Goal: Navigation & Orientation: Find specific page/section

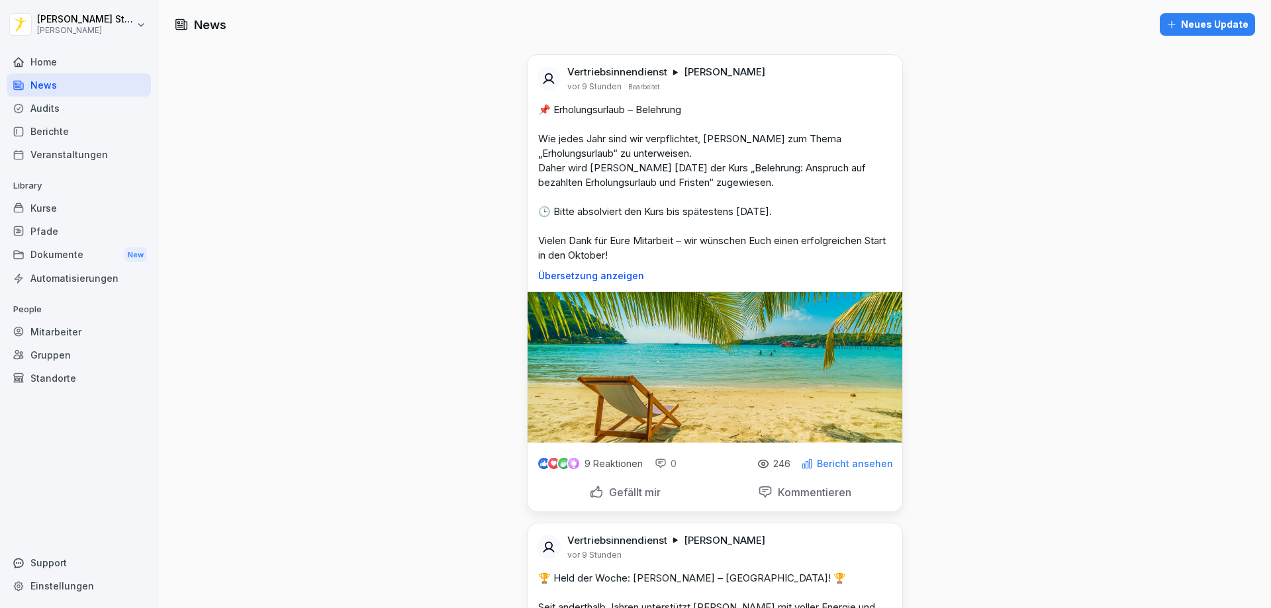
scroll to position [2781, 0]
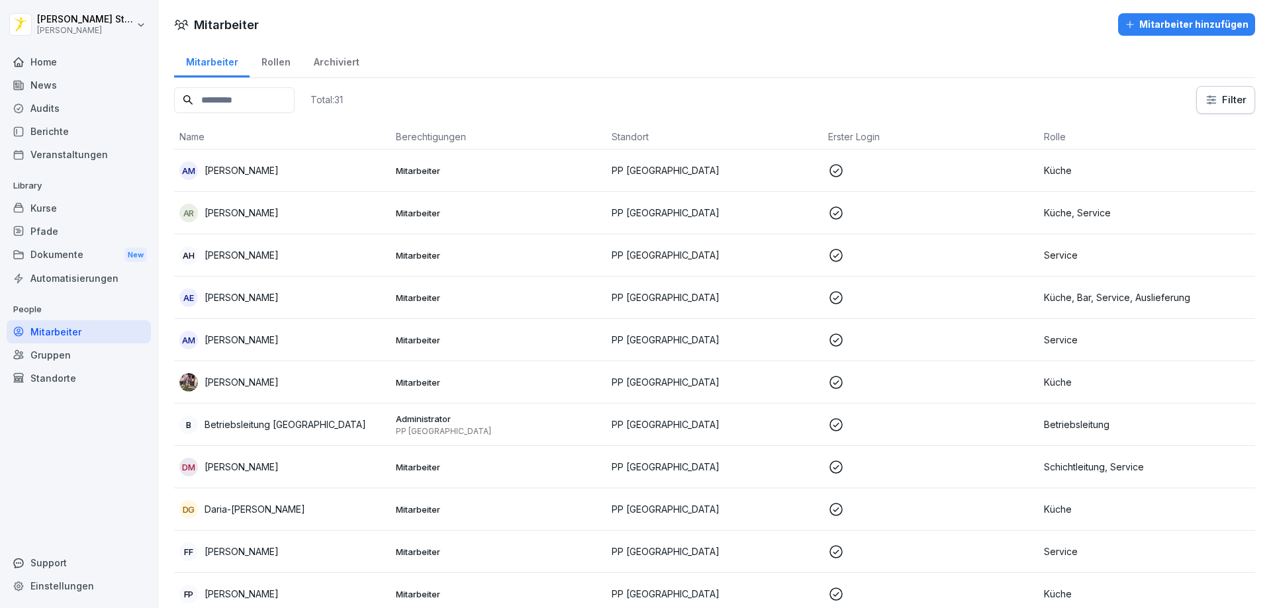
click at [64, 56] on div "Home" at bounding box center [79, 61] width 144 height 23
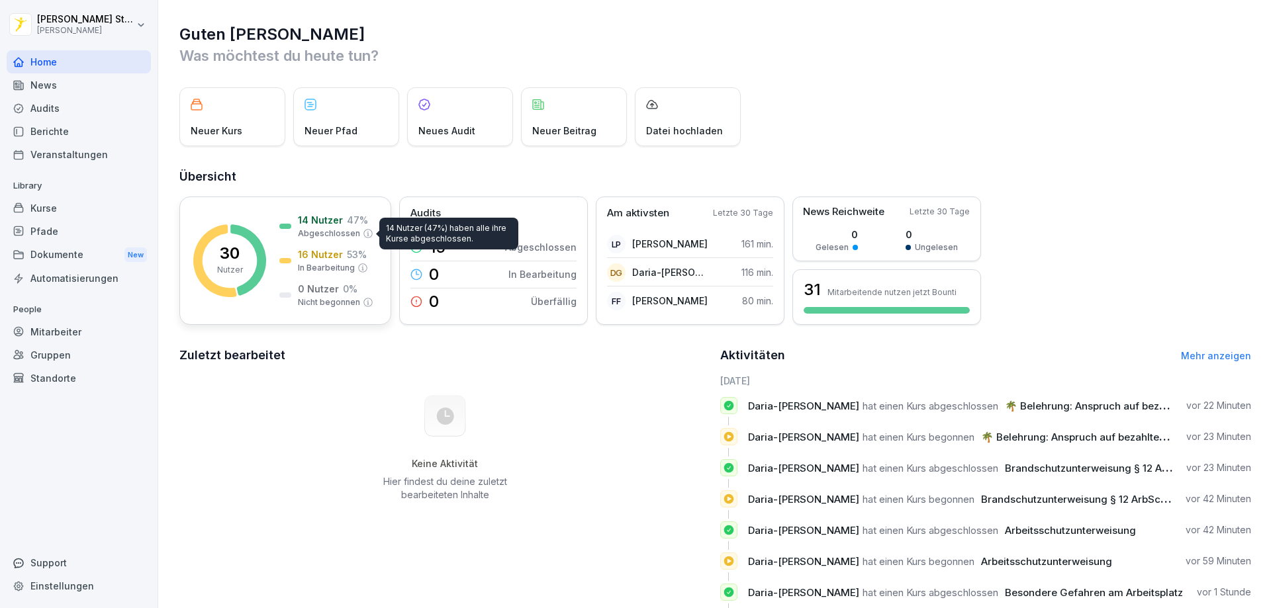
click at [313, 231] on p "Abgeschlossen" at bounding box center [329, 234] width 62 height 12
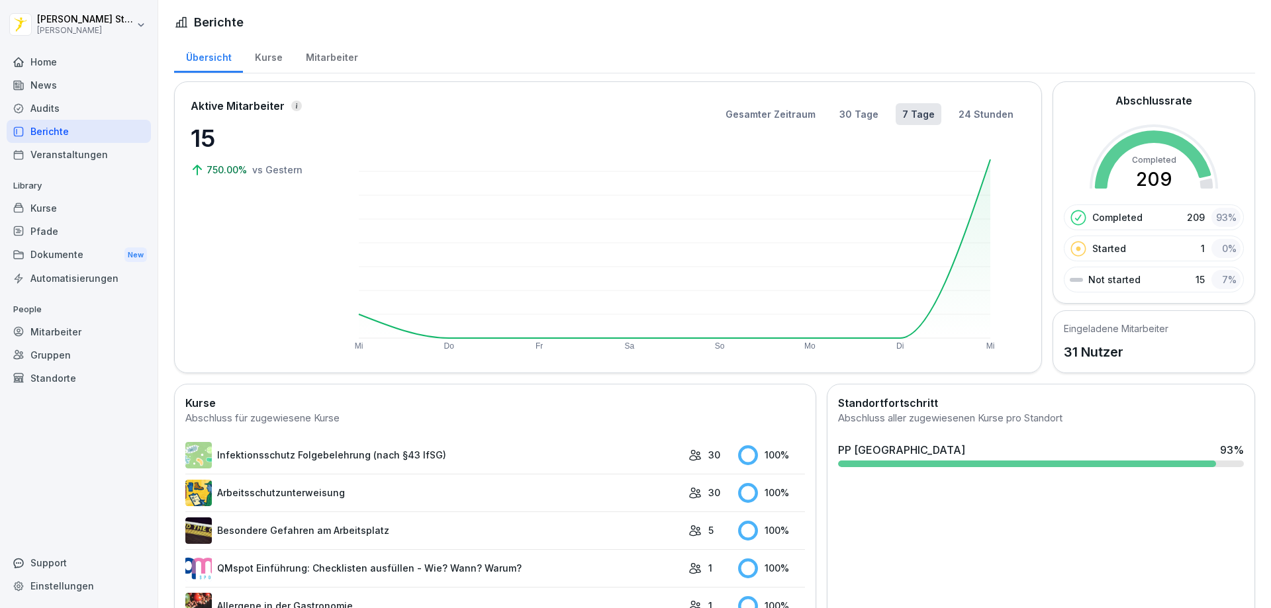
click at [953, 457] on div "PP Wien 93 %" at bounding box center [1041, 450] width 406 height 16
